Goal: Information Seeking & Learning: Learn about a topic

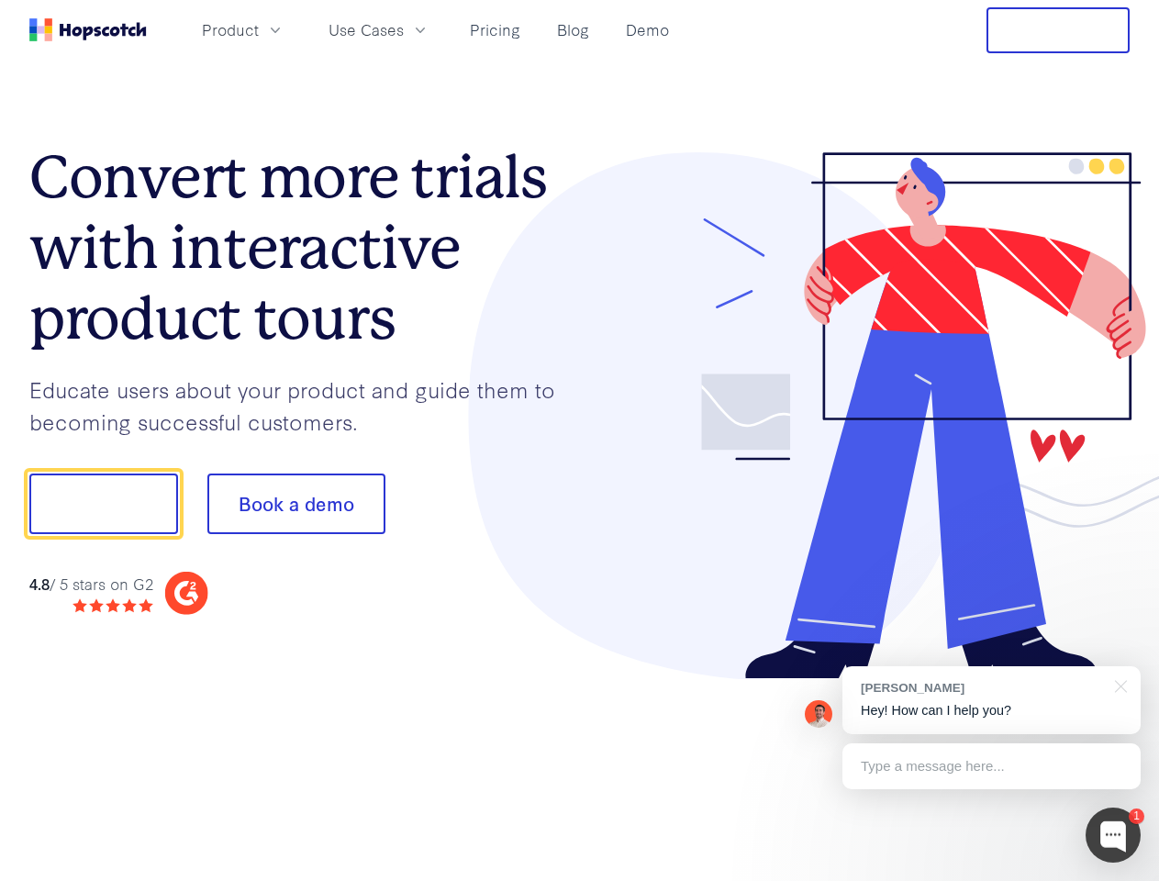
click at [580, 441] on div at bounding box center [855, 416] width 551 height 528
click at [259, 29] on span "Product" at bounding box center [230, 29] width 57 height 23
click at [404, 29] on span "Use Cases" at bounding box center [366, 29] width 75 height 23
click at [1058, 30] on button "Free Trial" at bounding box center [1058, 30] width 143 height 46
click at [103, 504] on button "Show me!" at bounding box center [103, 504] width 149 height 61
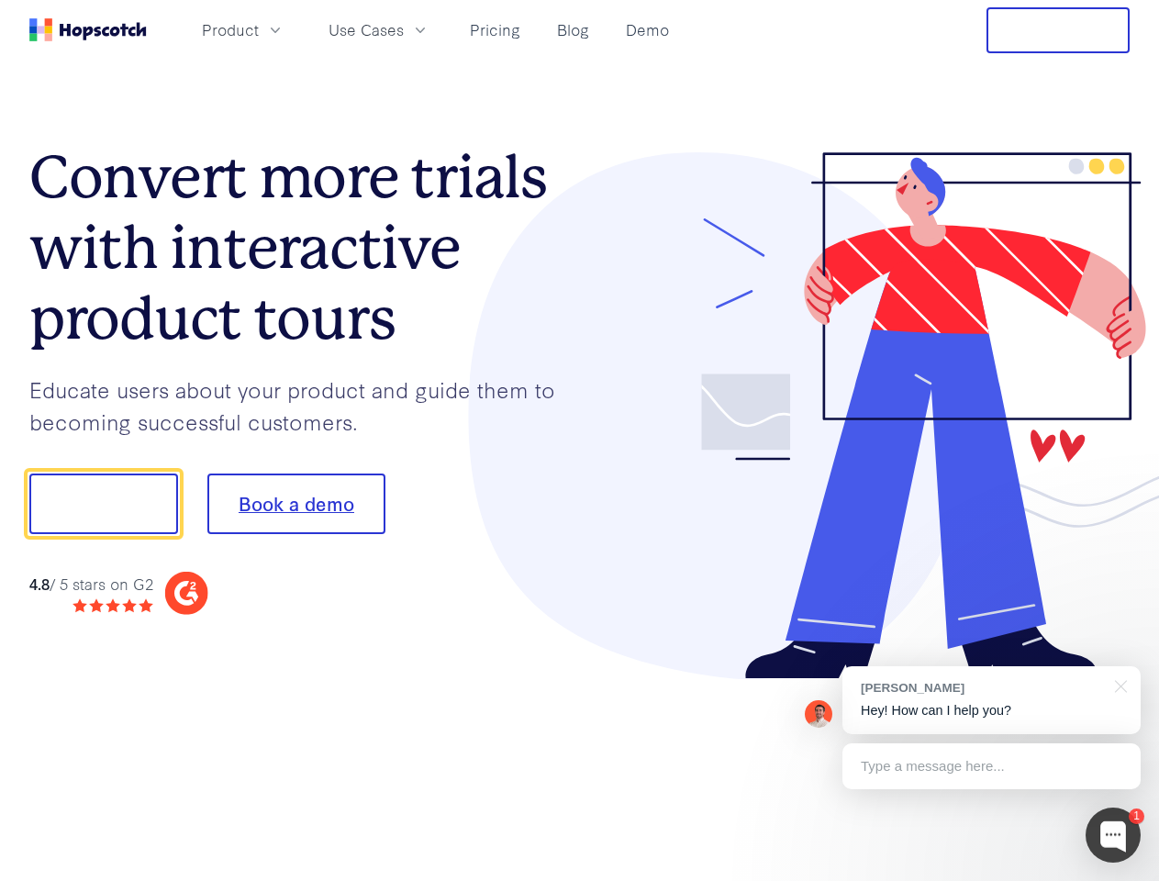
click at [296, 504] on button "Book a demo" at bounding box center [296, 504] width 178 height 61
click at [1114, 835] on div at bounding box center [1113, 835] width 55 height 55
click at [991, 700] on div "[PERSON_NAME] Hey! How can I help you?" at bounding box center [992, 700] width 298 height 68
click at [1118, 685] on div at bounding box center [969, 502] width 344 height 612
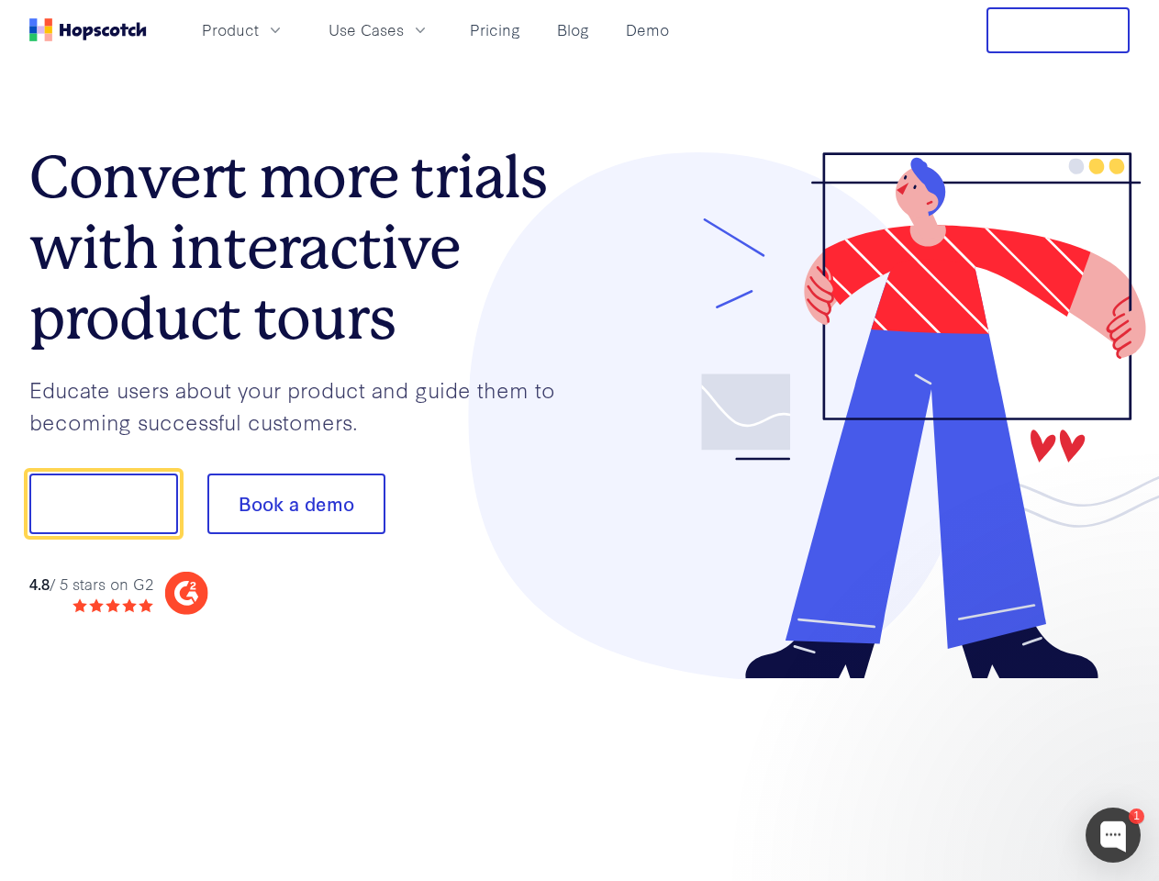
click at [991, 767] on div at bounding box center [969, 625] width 344 height 366
